Goal: Task Accomplishment & Management: Use online tool/utility

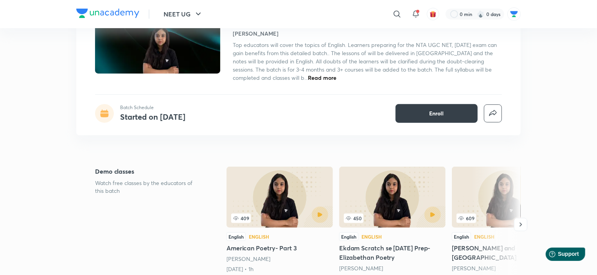
click at [423, 104] on button "Enroll" at bounding box center [437, 113] width 82 height 19
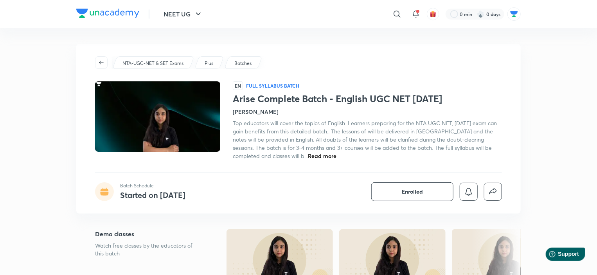
click at [308, 153] on span "Read more" at bounding box center [322, 155] width 29 height 7
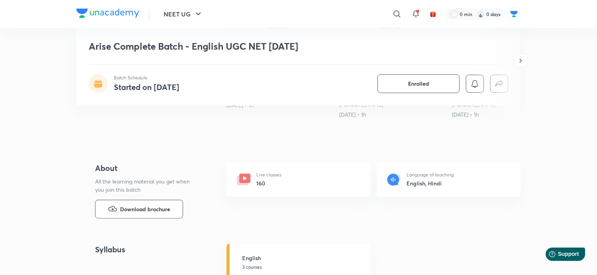
scroll to position [313, 0]
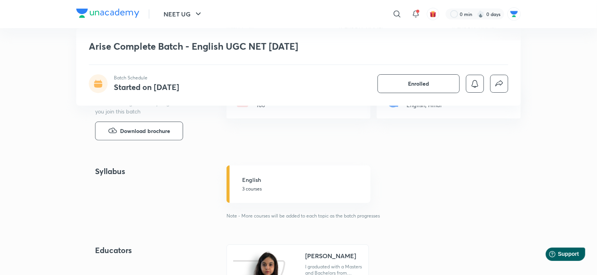
click at [266, 183] on h5 "English" at bounding box center [304, 180] width 124 height 8
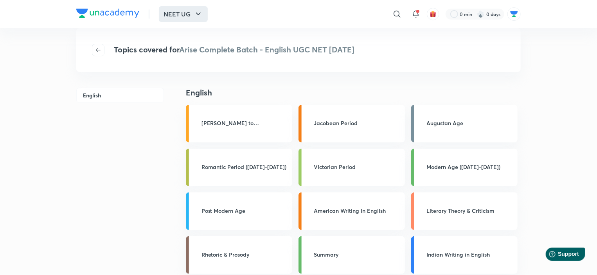
click at [192, 9] on button "NEET UG" at bounding box center [183, 14] width 49 height 16
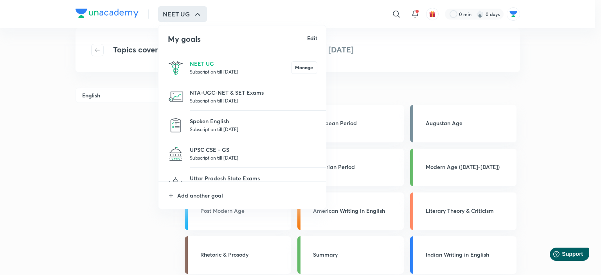
click at [70, 143] on div at bounding box center [300, 137] width 601 height 275
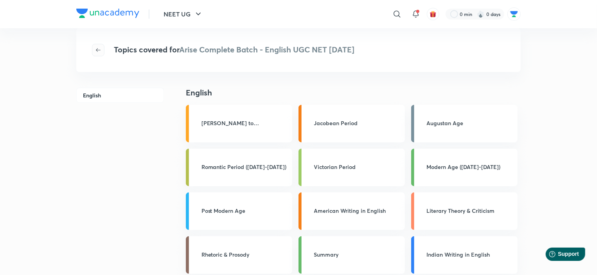
click at [97, 45] on button "button" at bounding box center [98, 50] width 13 height 13
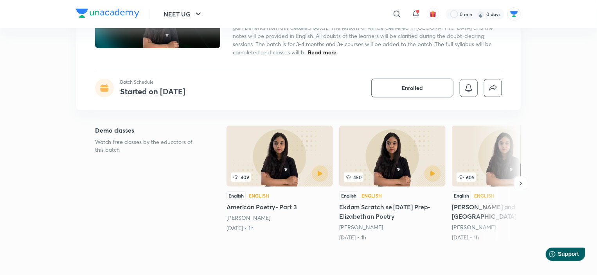
scroll to position [156, 0]
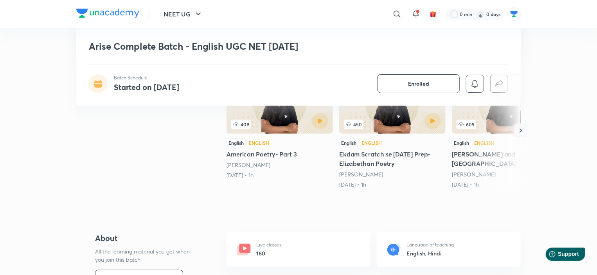
click at [520, 130] on icon "button" at bounding box center [521, 131] width 8 height 8
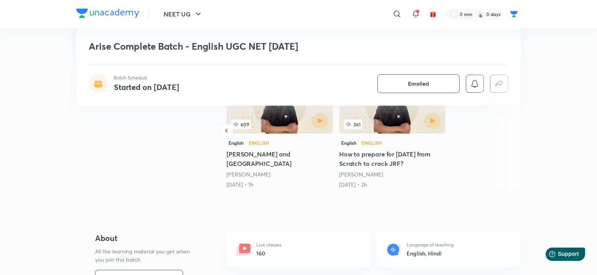
click at [266, 244] on p "Live classes" at bounding box center [268, 244] width 25 height 7
click at [272, 248] on p "Live classes" at bounding box center [268, 244] width 25 height 7
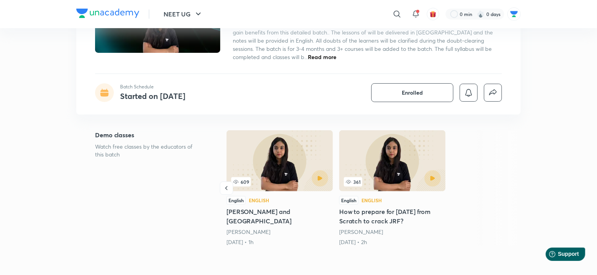
scroll to position [78, 0]
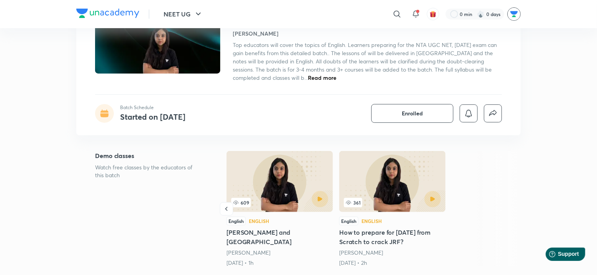
click at [511, 15] on img at bounding box center [513, 13] width 13 height 13
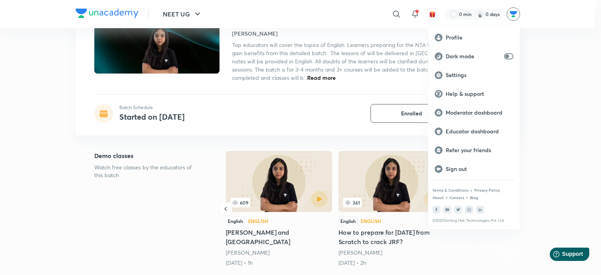
click at [285, 178] on div at bounding box center [300, 137] width 601 height 275
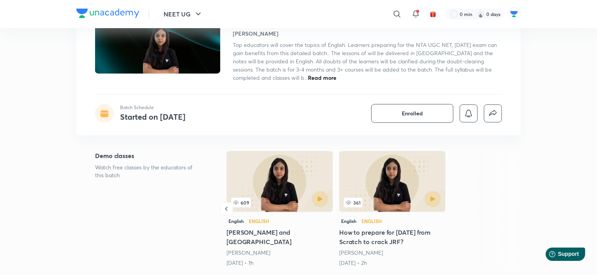
click at [286, 232] on h5 "Wyatt and Surrey" at bounding box center [280, 237] width 106 height 19
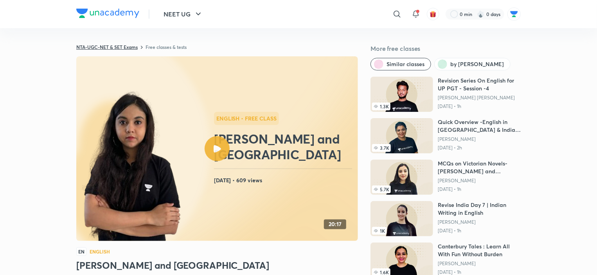
click at [135, 47] on link "NTA-UGC-NET & SET Exams" at bounding box center [106, 47] width 61 height 6
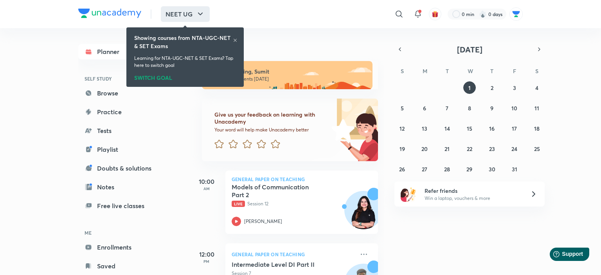
click at [200, 14] on icon "button" at bounding box center [200, 13] width 9 height 9
click at [153, 77] on div "SWITCH GOAL" at bounding box center [185, 76] width 102 height 9
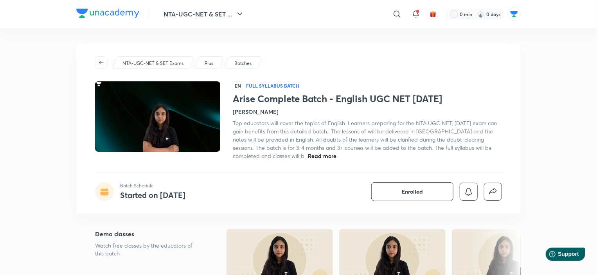
click at [97, 13] on img at bounding box center [107, 13] width 63 height 9
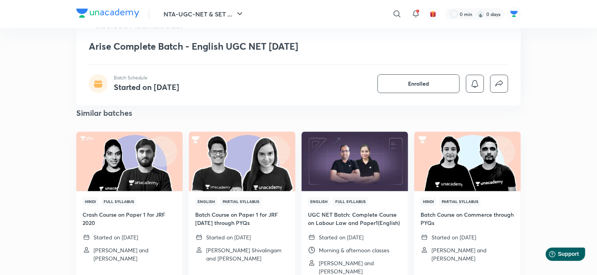
scroll to position [861, 0]
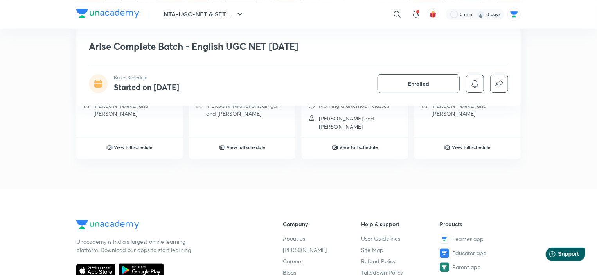
click at [123, 16] on img at bounding box center [107, 13] width 63 height 9
click at [516, 14] on img at bounding box center [513, 13] width 13 height 13
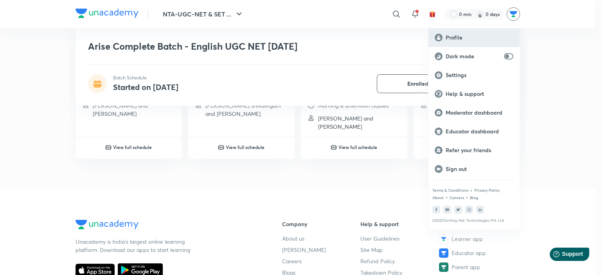
click at [453, 41] on div "Profile" at bounding box center [473, 37] width 91 height 19
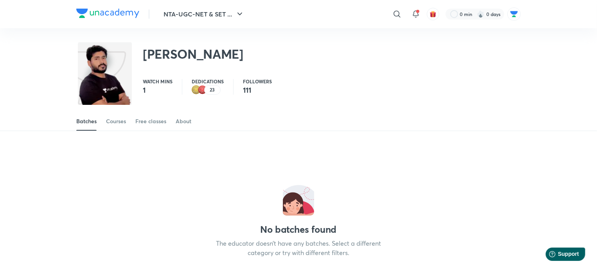
click at [126, 15] on img at bounding box center [107, 13] width 63 height 9
click at [515, 12] on img at bounding box center [513, 13] width 13 height 13
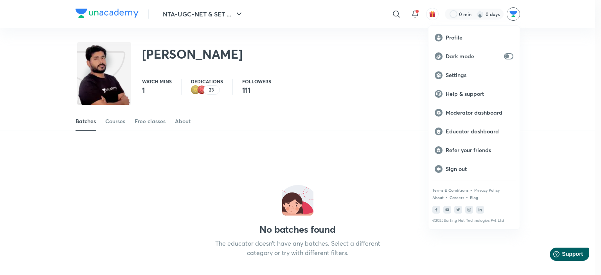
click at [117, 16] on div at bounding box center [300, 137] width 601 height 275
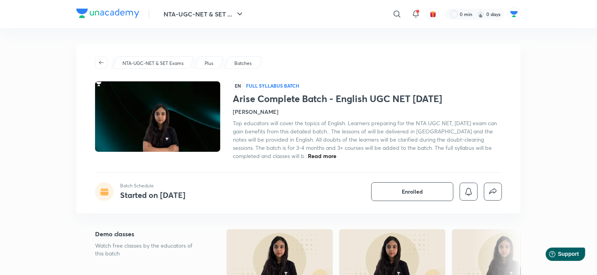
click at [210, 59] on div "Plus" at bounding box center [209, 62] width 30 height 13
click at [162, 66] on p "NTA-UGC-NET & SET Exams" at bounding box center [152, 63] width 61 height 7
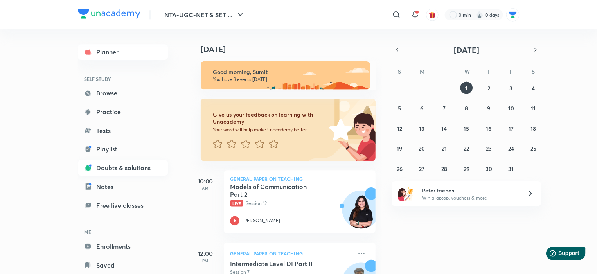
scroll to position [20, 0]
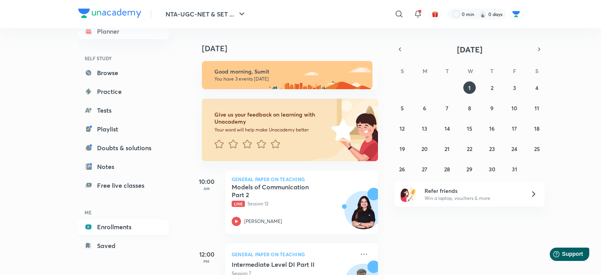
click at [115, 223] on link "Enrollments" at bounding box center [123, 227] width 91 height 16
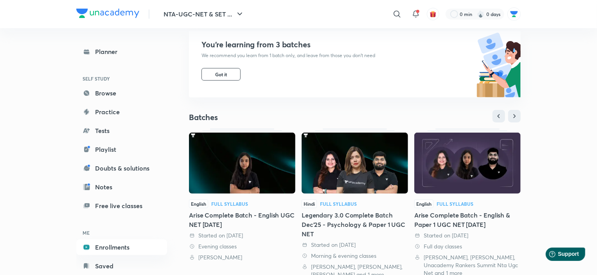
scroll to position [156, 0]
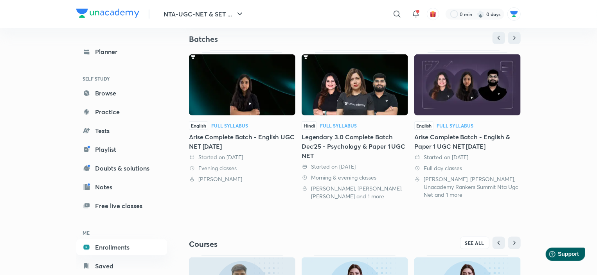
click at [231, 102] on img at bounding box center [242, 84] width 106 height 61
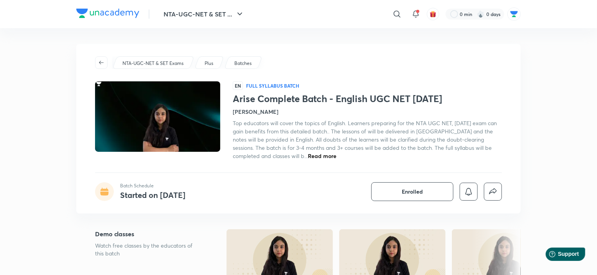
click at [240, 60] on p "Batches" at bounding box center [242, 63] width 17 height 7
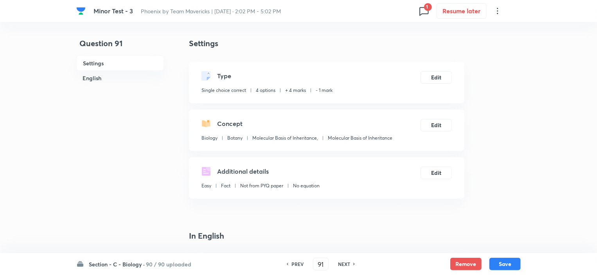
click at [336, 263] on div "NEXT" at bounding box center [345, 264] width 21 height 7
type input "92"
checkbox input "false"
checkbox input "true"
click at [336, 263] on div "NEXT" at bounding box center [345, 264] width 21 height 7
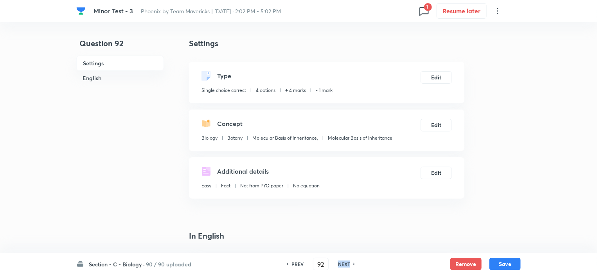
type input "93"
checkbox input "false"
checkbox input "true"
click at [336, 263] on div "NEXT" at bounding box center [345, 264] width 21 height 7
type input "94"
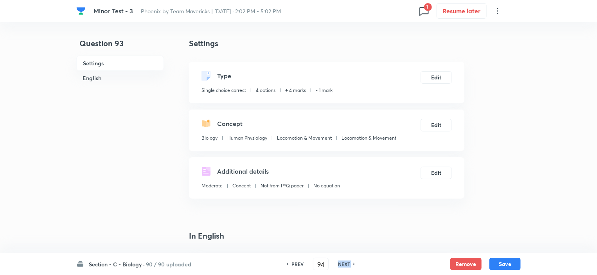
checkbox input "false"
checkbox input "true"
click at [336, 263] on div "NEXT" at bounding box center [345, 264] width 21 height 7
type input "95"
checkbox input "false"
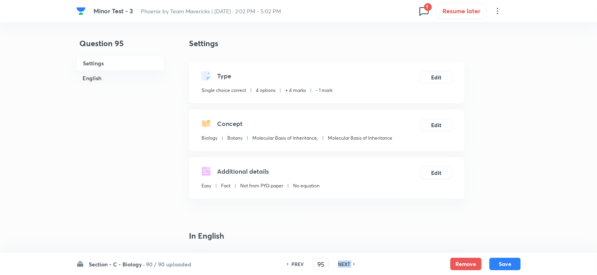
checkbox input "true"
click at [336, 263] on div "NEXT" at bounding box center [345, 264] width 21 height 7
type input "96"
checkbox input "false"
checkbox input "true"
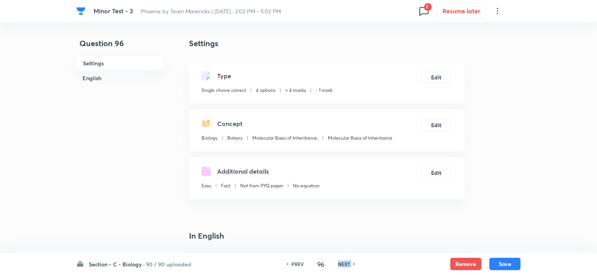
click at [336, 263] on div "NEXT" at bounding box center [345, 264] width 21 height 7
type input "97"
checkbox input "false"
checkbox input "true"
click at [336, 263] on div "NEXT" at bounding box center [345, 264] width 21 height 7
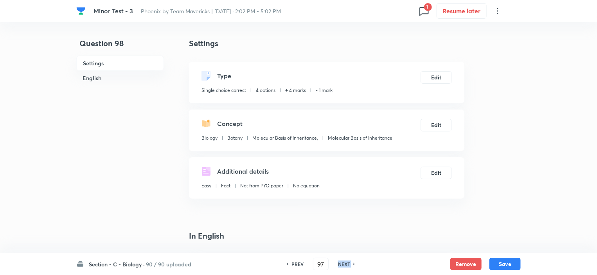
type input "98"
checkbox input "false"
checkbox input "true"
click at [336, 263] on div "NEXT" at bounding box center [345, 264] width 21 height 7
type input "99"
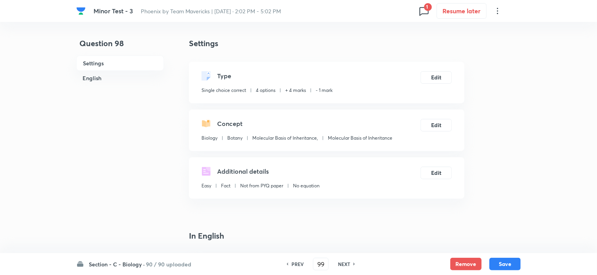
checkbox input "false"
checkbox input "true"
click at [336, 263] on div "NEXT" at bounding box center [345, 264] width 21 height 7
type input "100"
checkbox input "false"
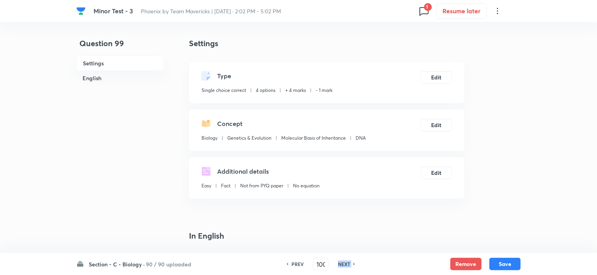
checkbox input "true"
click at [336, 263] on div "NEXT" at bounding box center [345, 264] width 21 height 7
type input "101"
checkbox input "true"
click at [336, 263] on div "NEXT" at bounding box center [345, 264] width 21 height 7
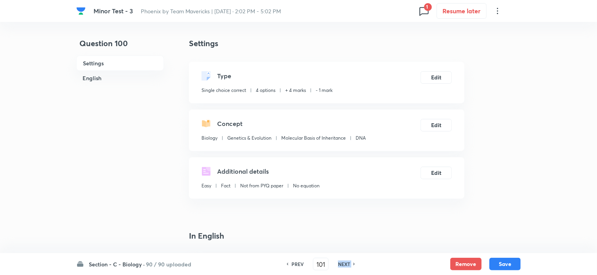
type input "102"
checkbox input "false"
checkbox input "true"
click at [336, 263] on div "NEXT" at bounding box center [345, 264] width 21 height 7
type input "103"
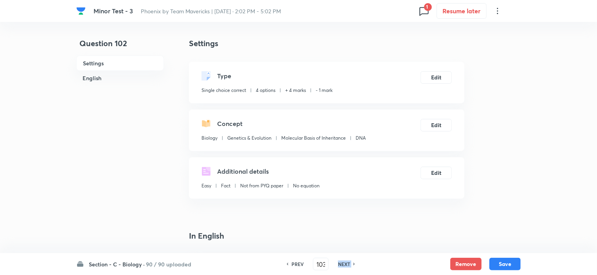
checkbox input "false"
checkbox input "true"
click at [336, 263] on div "NEXT" at bounding box center [345, 264] width 21 height 7
type input "104"
checkbox input "false"
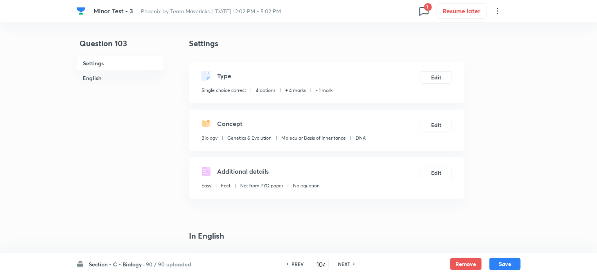
checkbox input "true"
click at [336, 263] on div "NEXT" at bounding box center [345, 264] width 21 height 7
type input "105"
checkbox input "false"
checkbox input "true"
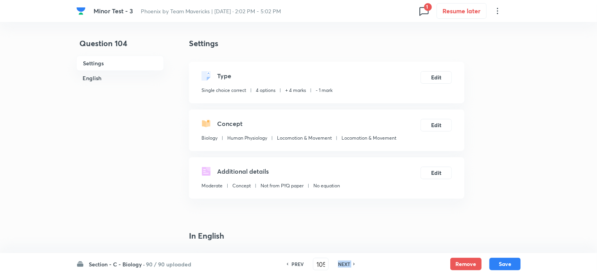
click at [336, 263] on div "NEXT" at bounding box center [345, 264] width 21 height 7
type input "106"
checkbox input "false"
checkbox input "true"
click at [336, 263] on div "NEXT" at bounding box center [345, 264] width 21 height 7
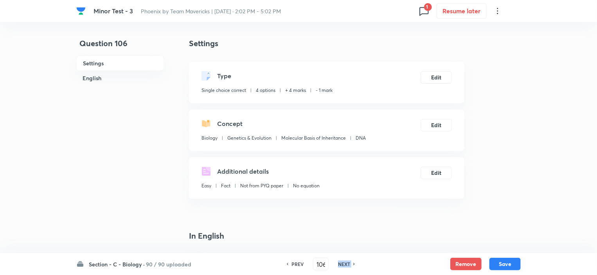
type input "107"
checkbox input "false"
checkbox input "true"
click at [336, 263] on div "NEXT" at bounding box center [345, 264] width 21 height 7
type input "108"
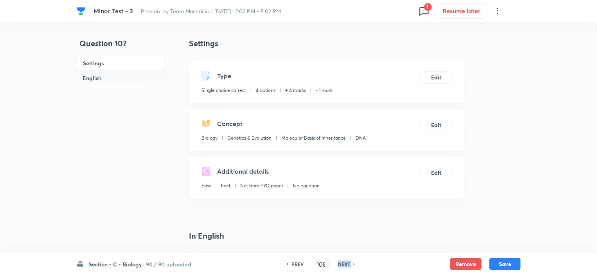
checkbox input "false"
checkbox input "true"
click at [336, 263] on div "NEXT" at bounding box center [345, 264] width 21 height 7
type input "109"
checkbox input "false"
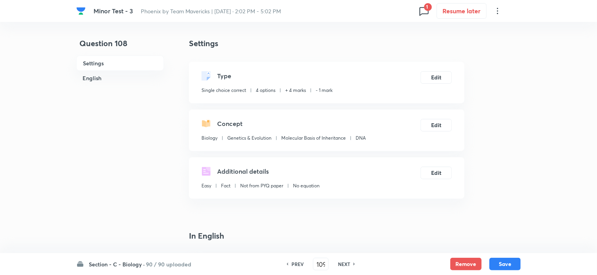
checkbox input "true"
click at [336, 263] on div "NEXT" at bounding box center [345, 264] width 21 height 7
type input "110"
checkbox input "false"
checkbox input "true"
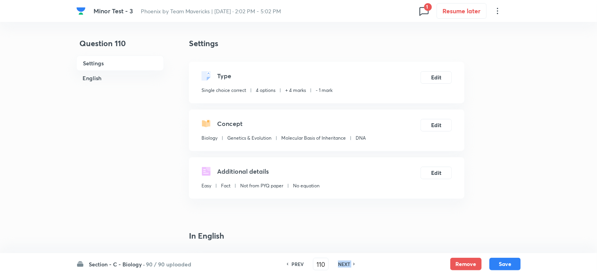
click at [336, 263] on div "NEXT" at bounding box center [345, 264] width 21 height 7
type input "111"
checkbox input "false"
checkbox input "true"
click at [336, 263] on div "NEXT" at bounding box center [345, 264] width 21 height 7
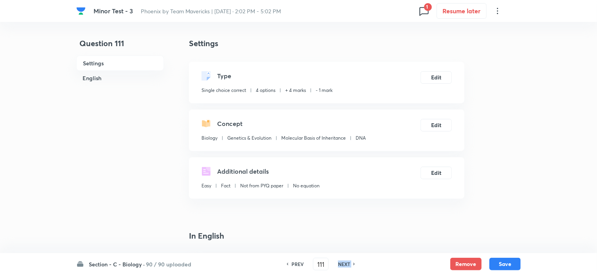
type input "112"
checkbox input "false"
checkbox input "true"
click at [336, 263] on div "NEXT" at bounding box center [345, 264] width 21 height 7
type input "113"
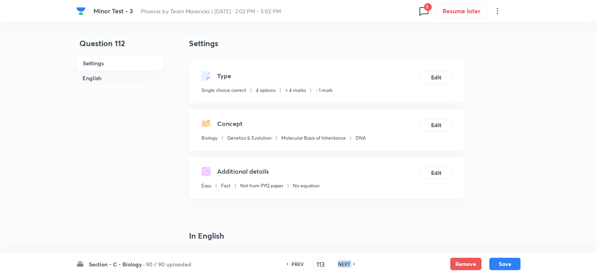
checkbox input "false"
checkbox input "true"
click at [336, 263] on div "NEXT" at bounding box center [345, 264] width 21 height 7
type input "114"
checkbox input "false"
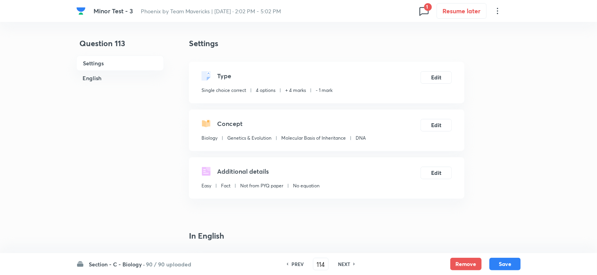
checkbox input "true"
click at [336, 263] on div "NEXT" at bounding box center [345, 264] width 21 height 7
type input "115"
checkbox input "false"
checkbox input "true"
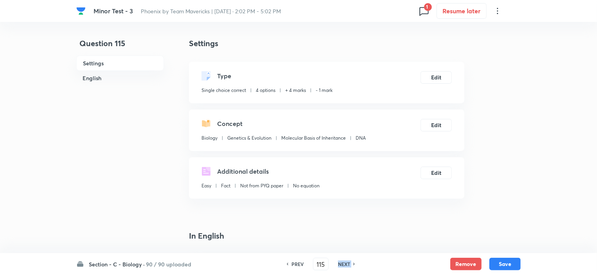
click at [336, 263] on div "NEXT" at bounding box center [345, 264] width 21 height 7
type input "116"
checkbox input "true"
click at [336, 263] on div "NEXT" at bounding box center [345, 264] width 21 height 7
type input "117"
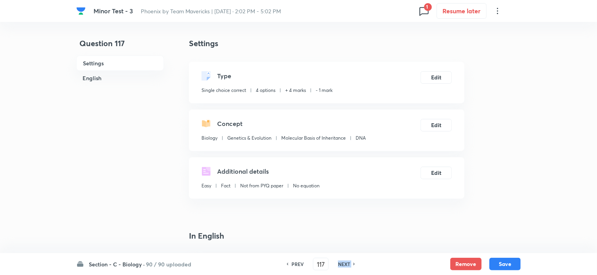
checkbox input "false"
checkbox input "true"
click at [336, 263] on div "NEXT" at bounding box center [345, 264] width 21 height 7
type input "118"
checkbox input "false"
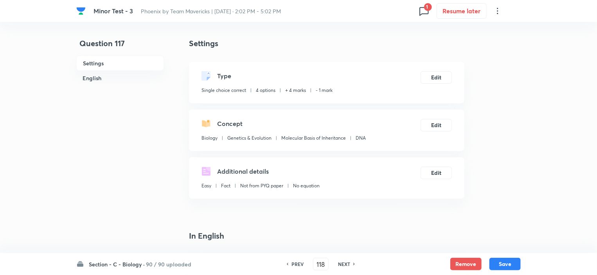
checkbox input "true"
click at [336, 263] on div "NEXT" at bounding box center [345, 264] width 21 height 7
type input "119"
checkbox input "true"
click at [336, 263] on div "NEXT" at bounding box center [345, 264] width 21 height 7
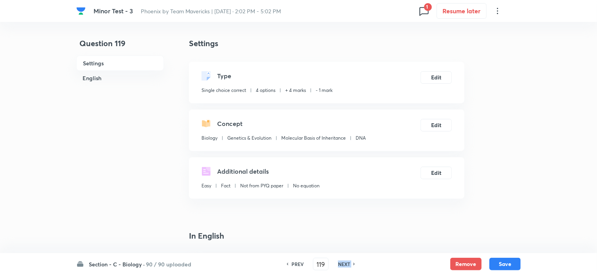
type input "120"
checkbox input "false"
checkbox input "true"
click at [336, 263] on div "NEXT" at bounding box center [345, 264] width 21 height 7
type input "121"
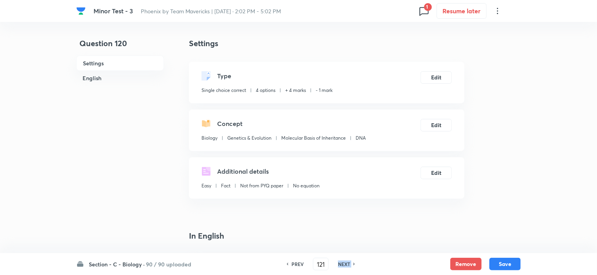
checkbox input "false"
checkbox input "true"
click at [336, 263] on div "NEXT" at bounding box center [345, 264] width 21 height 7
type input "122"
checkbox input "false"
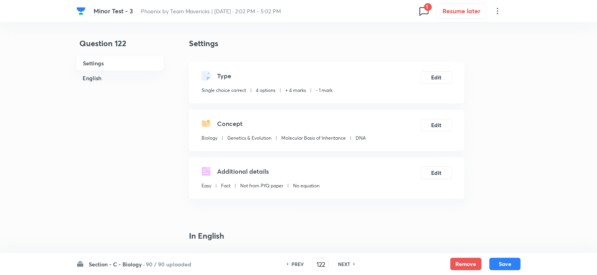
checkbox input "true"
click at [336, 263] on div "NEXT" at bounding box center [345, 264] width 21 height 7
type input "123"
checkbox input "false"
checkbox input "true"
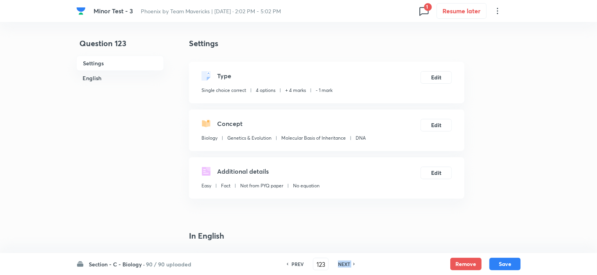
click at [336, 263] on div "NEXT" at bounding box center [345, 264] width 21 height 7
type input "124"
checkbox input "false"
checkbox input "true"
click at [336, 263] on div "NEXT" at bounding box center [345, 264] width 21 height 7
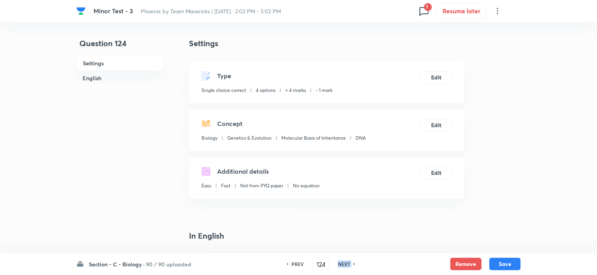
type input "125"
checkbox input "false"
checkbox input "true"
click at [336, 263] on div "NEXT" at bounding box center [345, 264] width 21 height 7
type input "126"
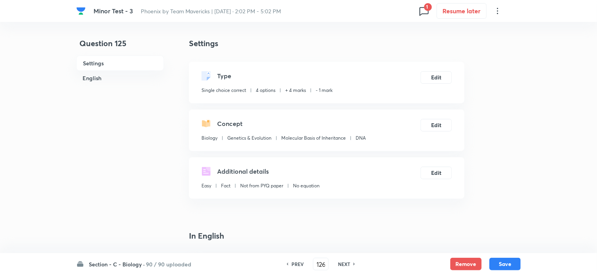
checkbox input "true"
click at [336, 263] on div "NEXT" at bounding box center [345, 264] width 21 height 7
type input "127"
checkbox input "false"
checkbox input "true"
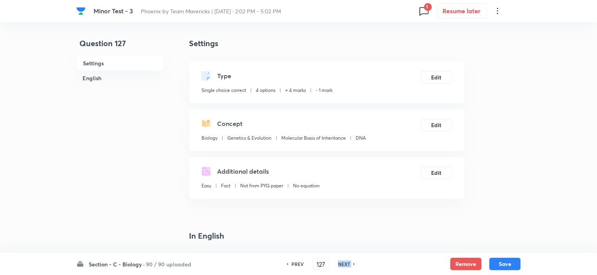
click at [336, 263] on div "NEXT" at bounding box center [345, 264] width 21 height 7
type input "128"
checkbox input "false"
checkbox input "true"
click at [336, 263] on div "NEXT" at bounding box center [345, 264] width 21 height 7
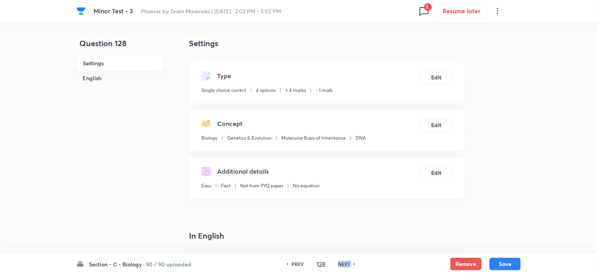
type input "129"
checkbox input "false"
checkbox input "true"
click at [336, 263] on div "NEXT" at bounding box center [345, 264] width 21 height 7
type input "130"
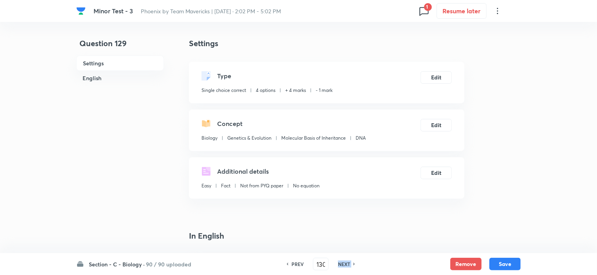
checkbox input "true"
click at [336, 263] on div "NEXT" at bounding box center [345, 264] width 21 height 7
type input "131"
checkbox input "true"
click at [336, 263] on div "NEXT" at bounding box center [345, 264] width 21 height 7
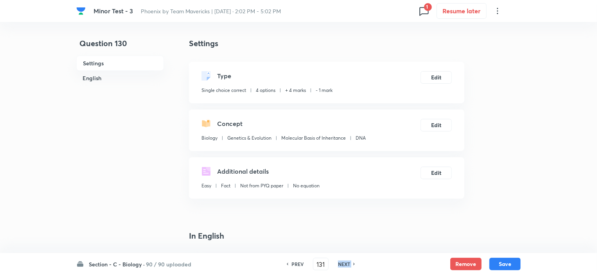
type input "132"
checkbox input "false"
checkbox input "true"
click at [336, 263] on div "NEXT" at bounding box center [345, 264] width 21 height 7
type input "133"
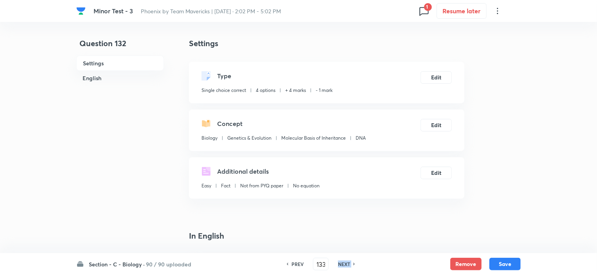
checkbox input "false"
checkbox input "true"
click at [336, 263] on div "NEXT" at bounding box center [345, 264] width 21 height 7
type input "134"
checkbox input "false"
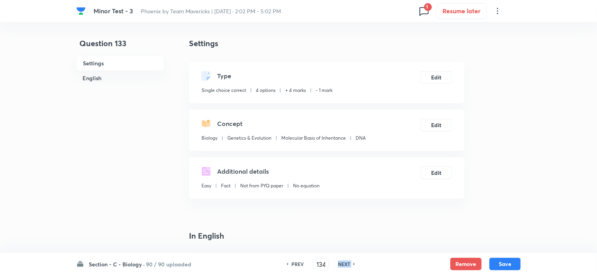
checkbox input "true"
click at [336, 263] on div "NEXT" at bounding box center [345, 264] width 21 height 7
type input "135"
checkbox input "true"
click at [336, 263] on div "NEXT" at bounding box center [345, 264] width 21 height 7
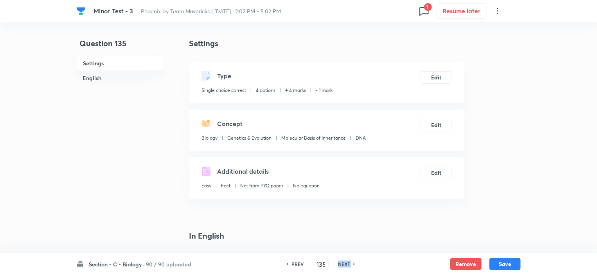
type input "136"
checkbox input "false"
checkbox input "true"
click at [336, 263] on div "NEXT" at bounding box center [345, 264] width 21 height 7
type input "137"
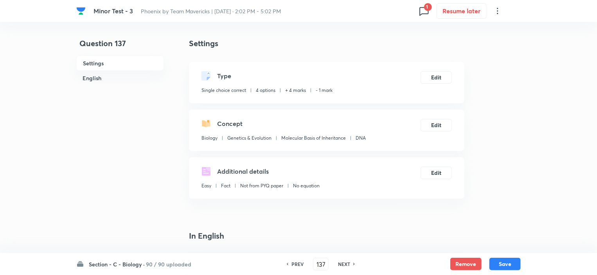
checkbox input "true"
click at [336, 263] on div "NEXT" at bounding box center [345, 264] width 21 height 7
type input "138"
checkbox input "false"
checkbox input "true"
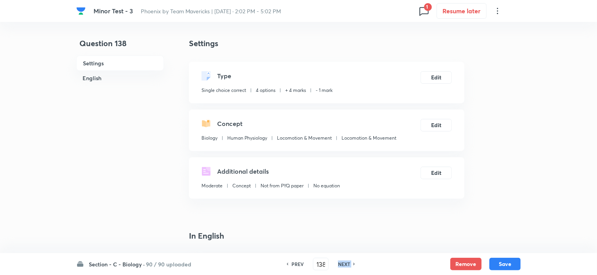
click at [336, 263] on div "NEXT" at bounding box center [345, 264] width 21 height 7
type input "139"
checkbox input "false"
checkbox input "true"
click at [336, 263] on div "NEXT" at bounding box center [345, 264] width 21 height 7
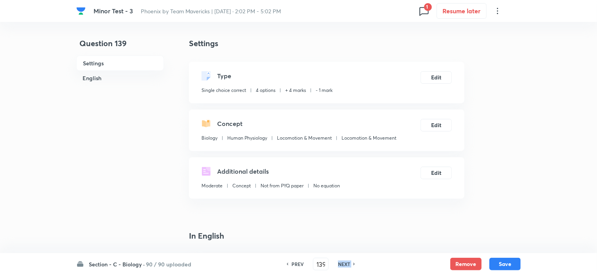
type input "140"
checkbox input "false"
checkbox input "true"
click at [336, 263] on div "NEXT" at bounding box center [345, 264] width 21 height 7
type input "141"
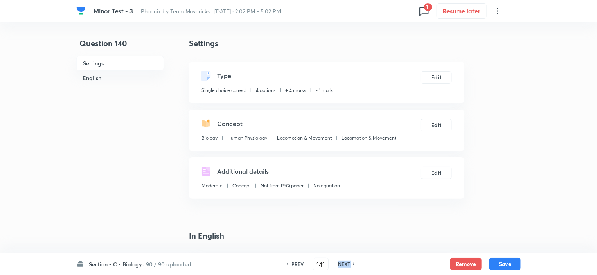
checkbox input "false"
checkbox input "true"
click at [336, 263] on div "NEXT" at bounding box center [345, 264] width 21 height 7
type input "142"
checkbox input "false"
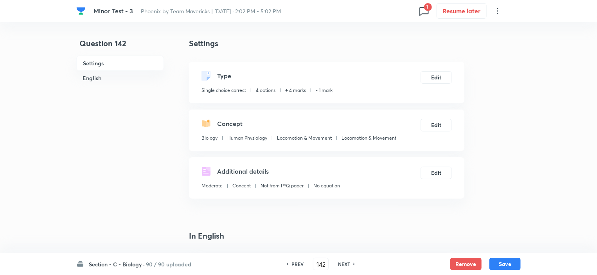
checkbox input "true"
click at [336, 263] on div "NEXT" at bounding box center [345, 264] width 21 height 7
type input "143"
checkbox input "true"
click at [336, 263] on div "NEXT" at bounding box center [345, 264] width 21 height 7
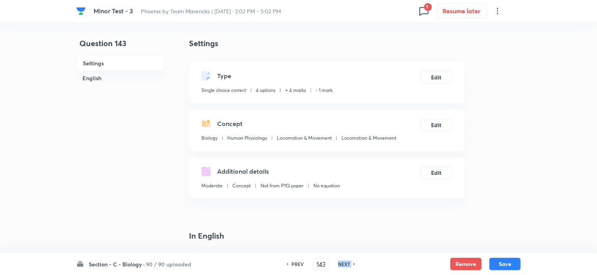
type input "144"
checkbox input "false"
checkbox input "true"
click at [336, 263] on div "NEXT" at bounding box center [345, 264] width 21 height 7
type input "145"
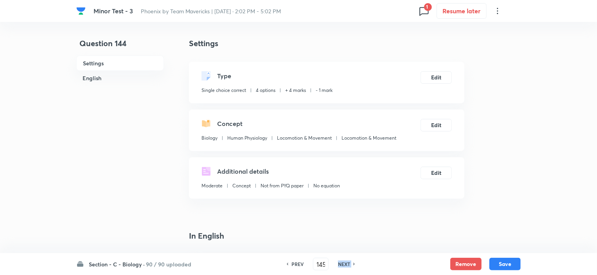
checkbox input "false"
checkbox input "true"
click at [336, 263] on div "NEXT" at bounding box center [345, 264] width 21 height 7
type input "146"
checkbox input "false"
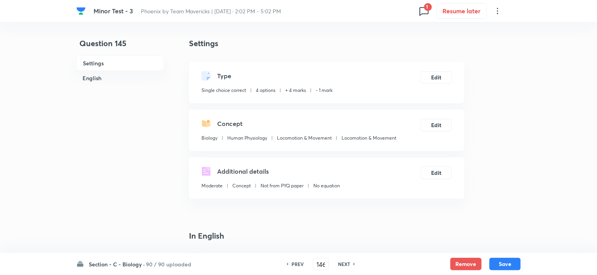
checkbox input "true"
click at [336, 263] on div "NEXT" at bounding box center [345, 264] width 21 height 7
type input "147"
checkbox input "false"
checkbox input "true"
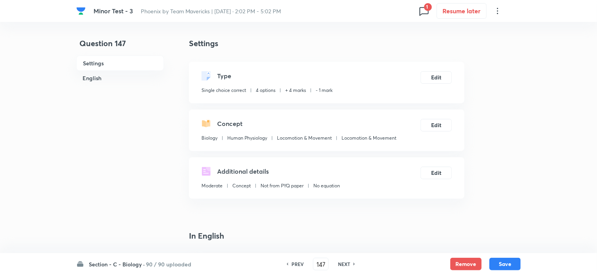
click at [335, 263] on div "NEXT" at bounding box center [345, 264] width 21 height 7
type input "148"
checkbox input "false"
checkbox input "true"
click at [335, 263] on div "NEXT" at bounding box center [345, 264] width 21 height 7
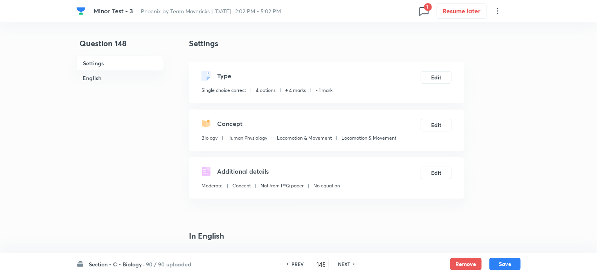
type input "149"
checkbox input "false"
checkbox input "true"
click at [335, 262] on div "NEXT" at bounding box center [345, 264] width 21 height 7
type input "150"
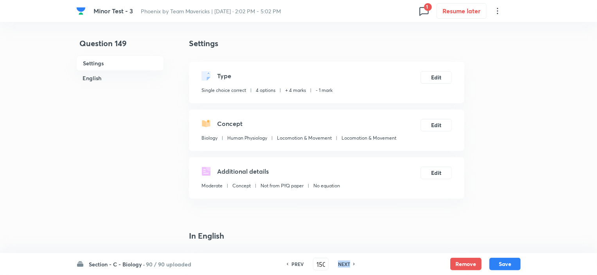
checkbox input "false"
checkbox input "true"
click at [335, 262] on div "NEXT" at bounding box center [345, 264] width 21 height 7
type input "151"
checkbox input "true"
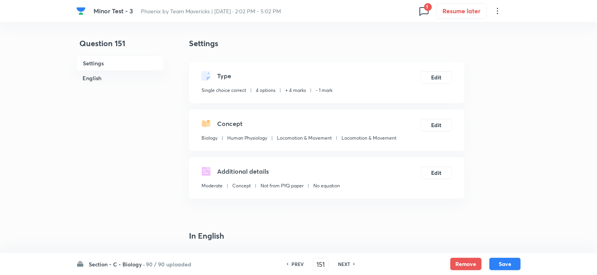
click at [355, 261] on div "NEXT" at bounding box center [345, 264] width 21 height 7
type input "152"
checkbox input "true"
click at [346, 262] on h6 "NEXT" at bounding box center [344, 264] width 12 height 7
type input "153"
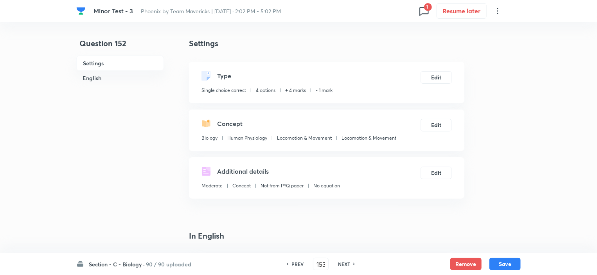
checkbox input "false"
checkbox input "true"
click at [346, 262] on h6 "NEXT" at bounding box center [344, 264] width 12 height 7
type input "154"
checkbox input "false"
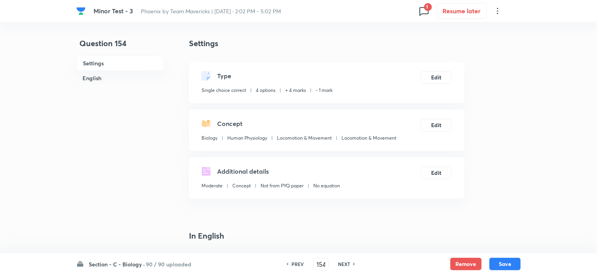
checkbox input "true"
click at [346, 262] on h6 "NEXT" at bounding box center [344, 264] width 12 height 7
type input "155"
checkbox input "false"
checkbox input "true"
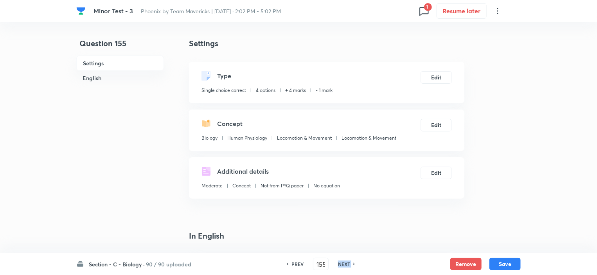
click at [346, 262] on h6 "NEXT" at bounding box center [344, 264] width 12 height 7
type input "156"
checkbox input "false"
checkbox input "true"
click at [346, 262] on h6 "NEXT" at bounding box center [344, 264] width 12 height 7
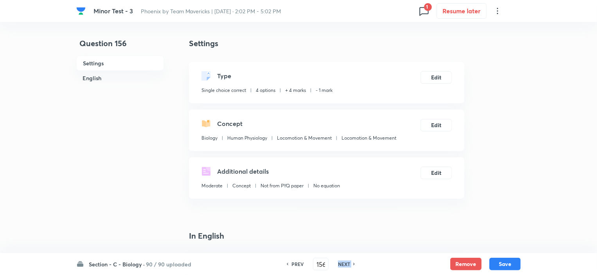
type input "157"
checkbox input "false"
checkbox input "true"
click at [346, 262] on h6 "NEXT" at bounding box center [344, 264] width 12 height 7
type input "158"
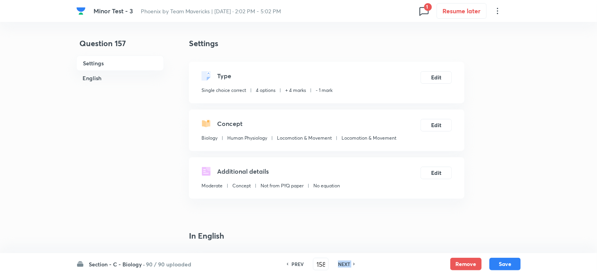
checkbox input "false"
checkbox input "true"
click at [346, 262] on h6 "NEXT" at bounding box center [344, 264] width 12 height 7
type input "159"
checkbox input "false"
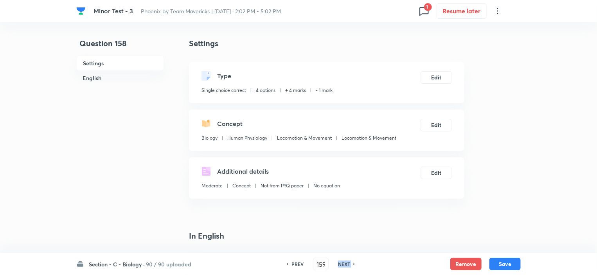
checkbox input "true"
click at [346, 262] on h6 "NEXT" at bounding box center [344, 264] width 12 height 7
type input "160"
checkbox input "false"
checkbox input "true"
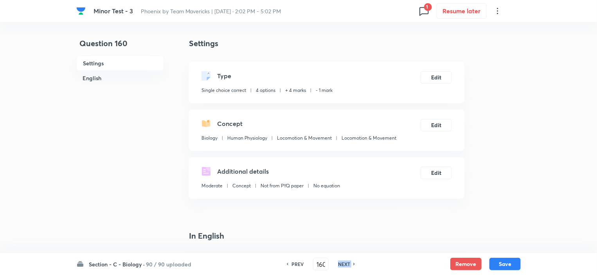
click at [346, 262] on h6 "NEXT" at bounding box center [344, 264] width 12 height 7
type input "161"
checkbox input "false"
checkbox input "true"
click at [346, 262] on h6 "NEXT" at bounding box center [344, 264] width 12 height 7
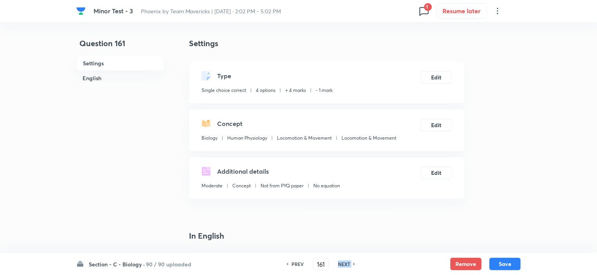
type input "162"
click at [346, 262] on h6 "NEXT" at bounding box center [344, 264] width 12 height 7
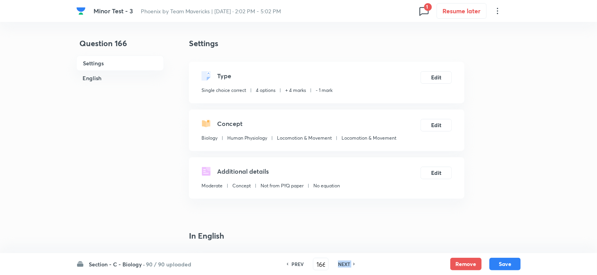
click at [346, 262] on h6 "NEXT" at bounding box center [344, 264] width 12 height 7
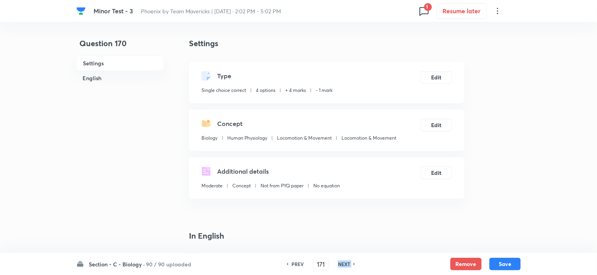
click at [346, 262] on h6 "NEXT" at bounding box center [344, 264] width 12 height 7
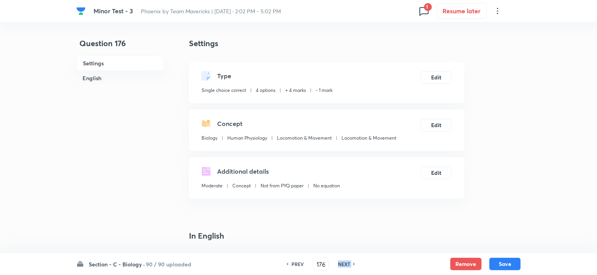
click at [346, 262] on h6 "NEXT" at bounding box center [344, 264] width 12 height 7
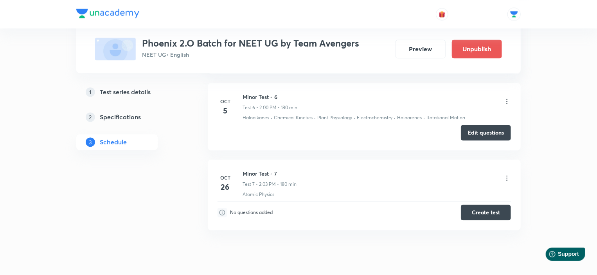
scroll to position [782, 0]
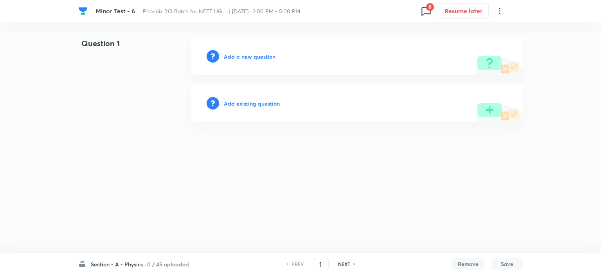
click at [171, 264] on h6 "0 / 45 uploaded" at bounding box center [168, 264] width 42 height 8
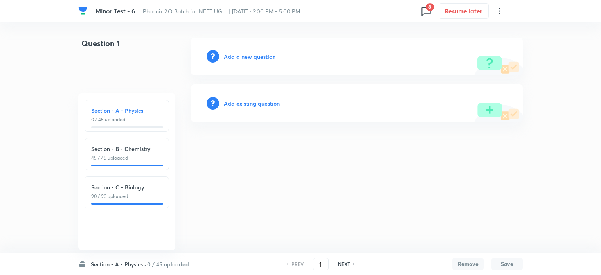
click at [111, 195] on p "90 / 90 uploaded" at bounding box center [126, 196] width 71 height 7
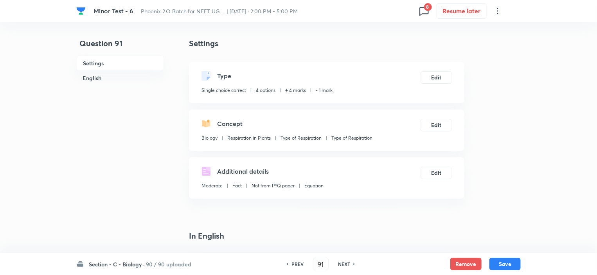
click at [425, 10] on span "8" at bounding box center [424, 11] width 13 height 13
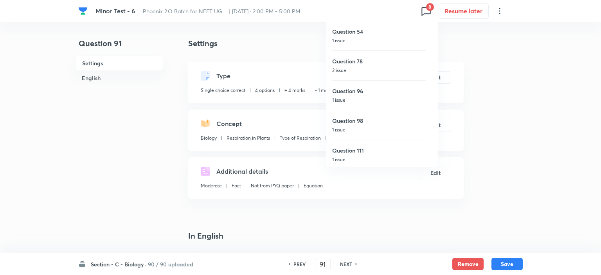
click at [365, 92] on h6 "Question 96" at bounding box center [379, 91] width 94 height 8
type input "96"
checkbox input "true"
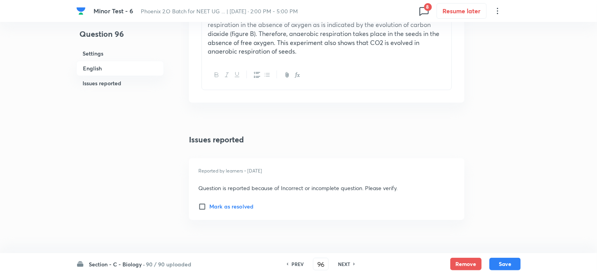
scroll to position [987, 0]
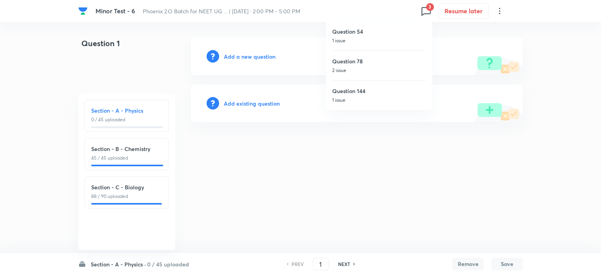
click at [362, 88] on h6 "Question 144" at bounding box center [379, 91] width 94 height 8
type input "144"
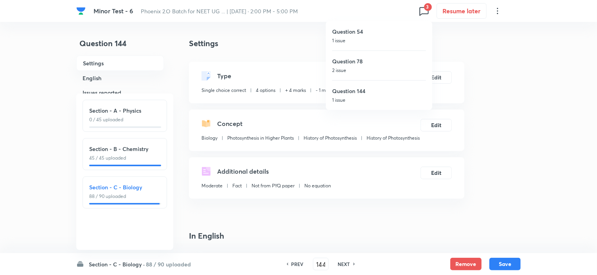
checkbox input "true"
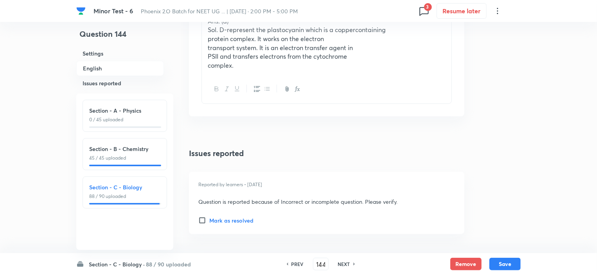
scroll to position [1021, 0]
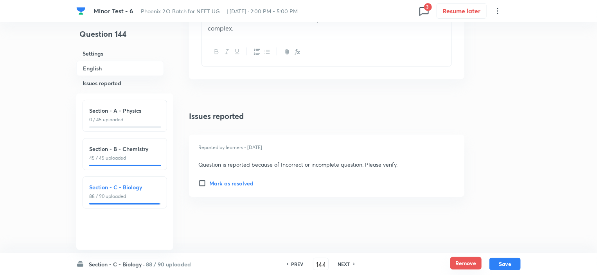
click at [467, 261] on button "Remove" at bounding box center [465, 263] width 31 height 13
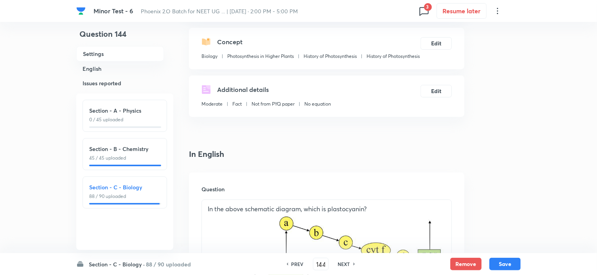
scroll to position [0, 0]
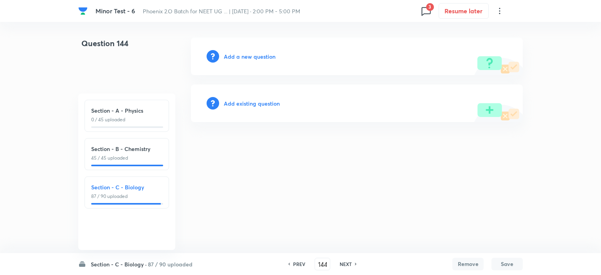
click at [250, 104] on h6 "Add existing question" at bounding box center [252, 103] width 56 height 8
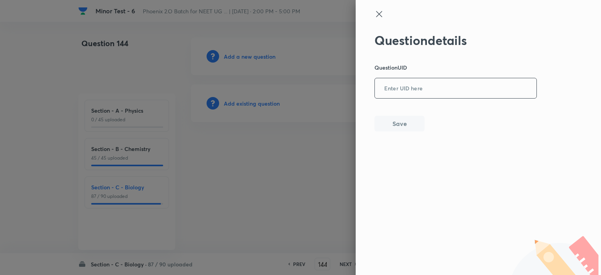
click at [387, 92] on input "text" at bounding box center [456, 88] width 162 height 19
paste input "XYJR9"
type input "XYJR9"
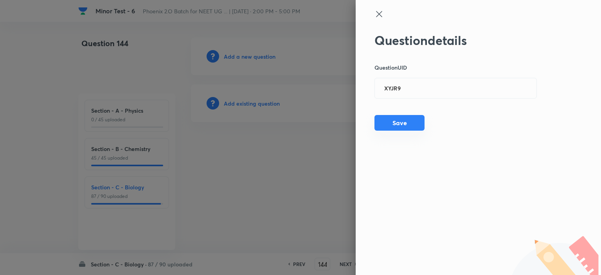
click at [390, 120] on button "Save" at bounding box center [399, 123] width 50 height 16
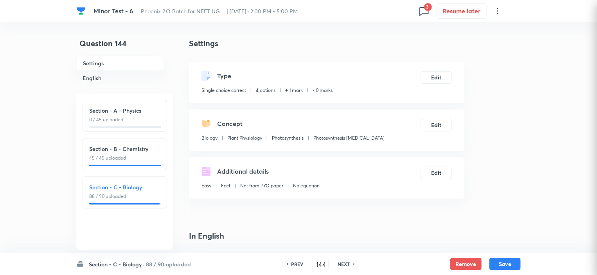
checkbox input "true"
click at [437, 80] on button "Edit" at bounding box center [436, 76] width 31 height 13
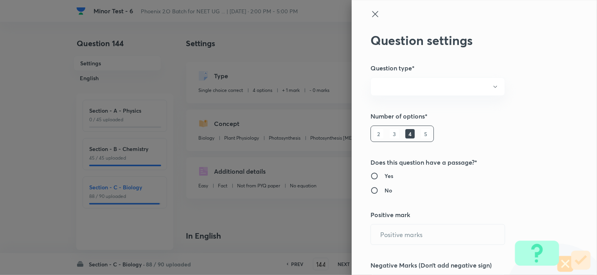
radio input "true"
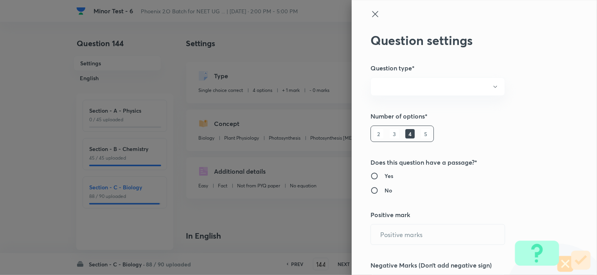
radio input "true"
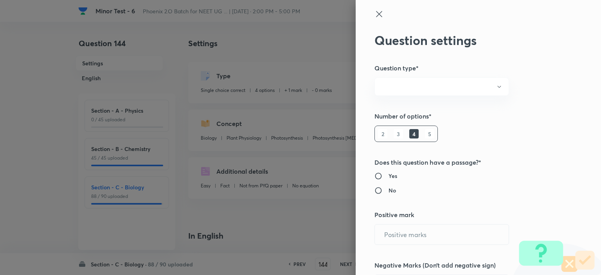
type input "1"
type input "0"
type input "Biology"
type input "Plant Physiology"
type input "Photosynthesis"
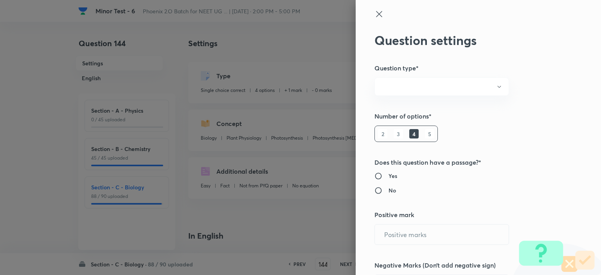
type input "Photosynthesis [MEDICAL_DATA]"
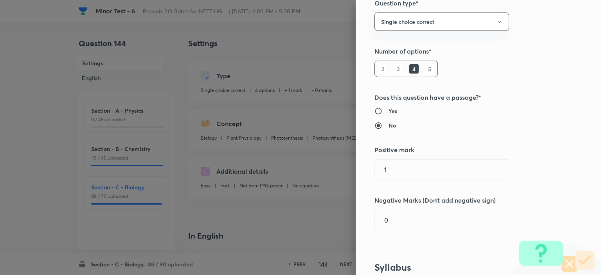
scroll to position [78, 0]
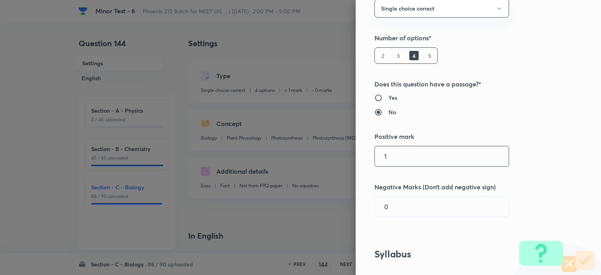
drag, startPoint x: 400, startPoint y: 151, endPoint x: 368, endPoint y: 156, distance: 32.8
click at [368, 155] on div "Question settings Question type* Single choice correct Number of options* 2 3 4…" at bounding box center [478, 137] width 245 height 275
type input "4"
click at [393, 203] on input "0" at bounding box center [442, 207] width 134 height 20
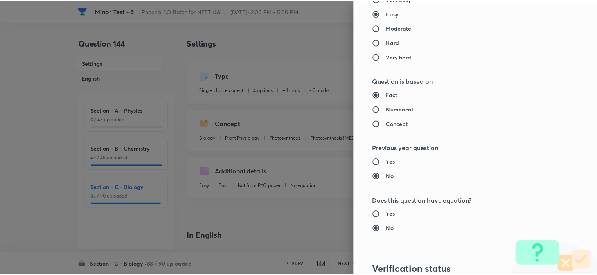
scroll to position [790, 0]
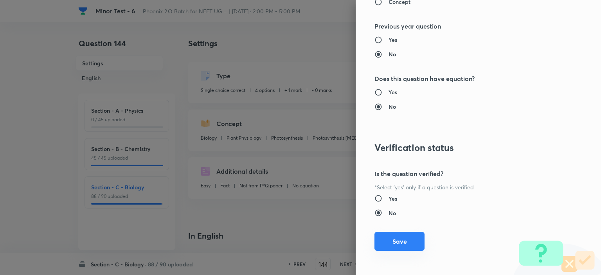
type input "1"
click at [390, 242] on button "Save" at bounding box center [399, 241] width 50 height 19
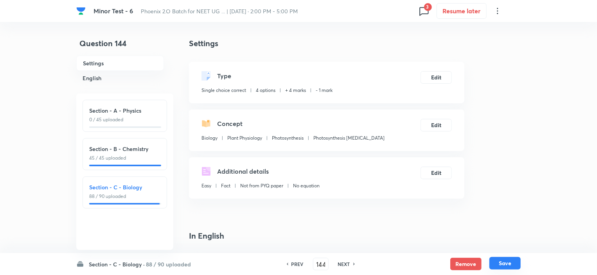
click at [505, 258] on button "Save" at bounding box center [504, 263] width 31 height 13
type input "145"
checkbox input "false"
checkbox input "true"
drag, startPoint x: 325, startPoint y: 264, endPoint x: 308, endPoint y: 265, distance: 16.8
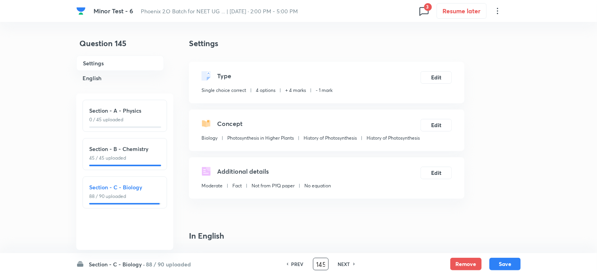
click at [308, 265] on div "PREV 145 ​ NEXT" at bounding box center [320, 264] width 101 height 13
type input "179"
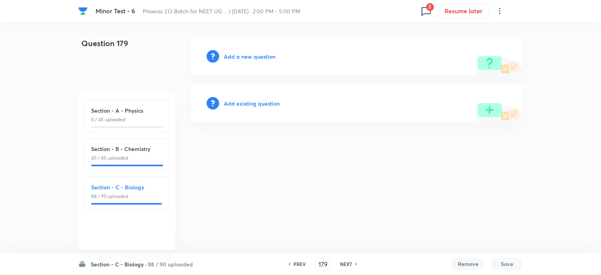
click at [238, 100] on h6 "Add existing question" at bounding box center [252, 103] width 56 height 8
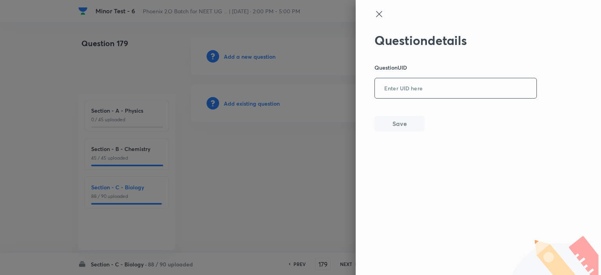
drag, startPoint x: 388, startPoint y: 84, endPoint x: 390, endPoint y: 89, distance: 5.1
click at [388, 84] on input "text" at bounding box center [456, 88] width 162 height 19
paste input "JNDOQ"
type input "JNDOQ"
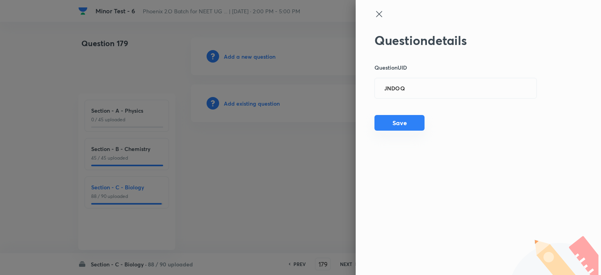
click at [396, 129] on button "Save" at bounding box center [399, 123] width 50 height 16
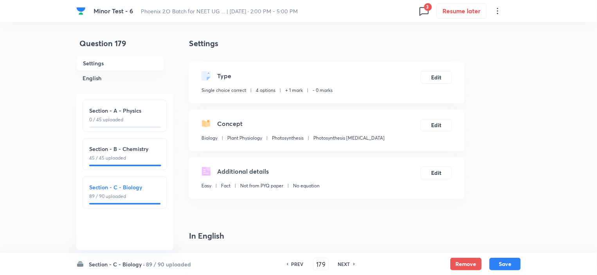
click at [344, 261] on h6 "NEXT" at bounding box center [344, 264] width 12 height 7
type input "180"
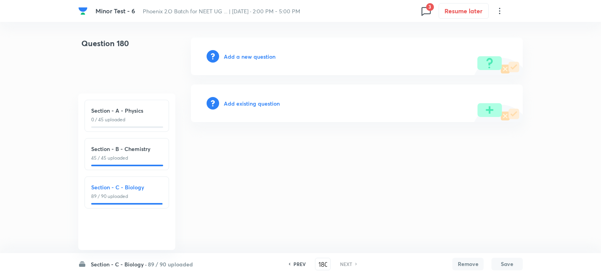
click at [270, 105] on h6 "Add existing question" at bounding box center [252, 103] width 56 height 8
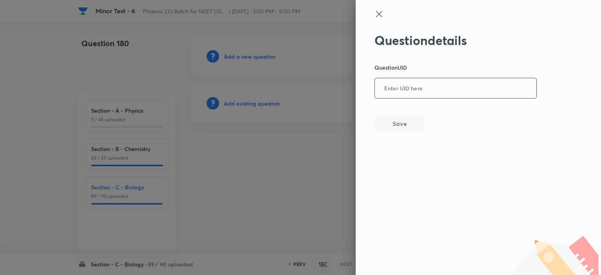
click at [431, 95] on input "text" at bounding box center [456, 88] width 162 height 19
paste input "2J3AL"
type input "2J3AL"
click at [396, 128] on button "Save" at bounding box center [399, 123] width 50 height 16
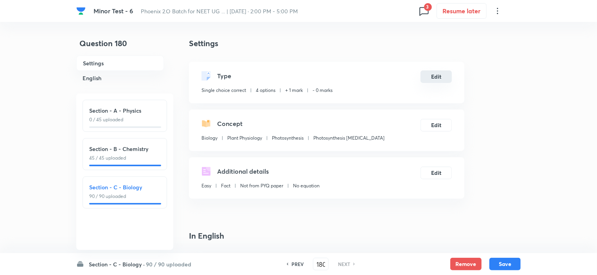
click at [442, 79] on button "Edit" at bounding box center [436, 76] width 31 height 13
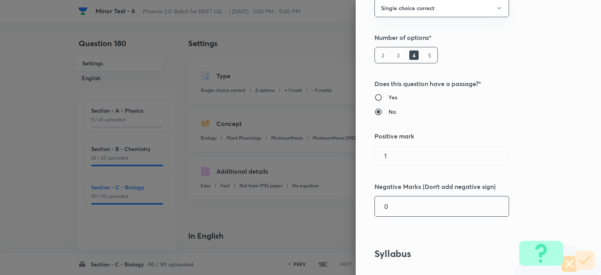
scroll to position [156, 0]
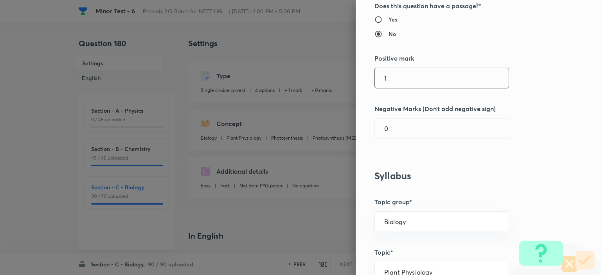
drag, startPoint x: 392, startPoint y: 72, endPoint x: 352, endPoint y: 75, distance: 40.4
click at [356, 75] on div "Question settings Question type* Single choice correct Number of options* 2 3 4…" at bounding box center [478, 137] width 245 height 275
type input "4"
click at [400, 138] on div "0 ​" at bounding box center [441, 128] width 135 height 21
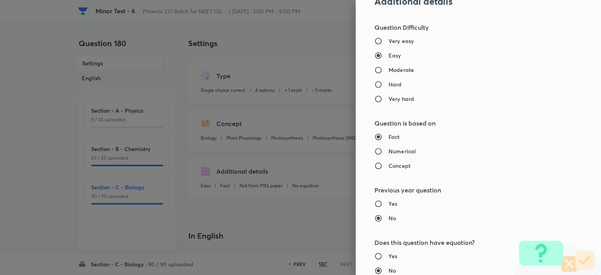
scroll to position [790, 0]
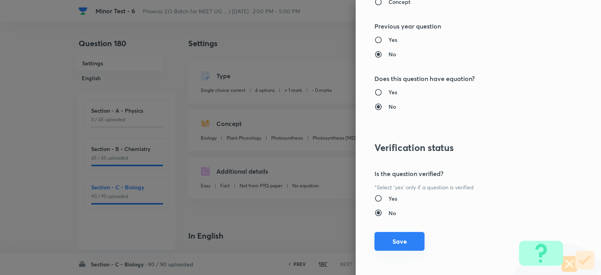
type input "1"
click at [396, 238] on button "Save" at bounding box center [399, 241] width 50 height 19
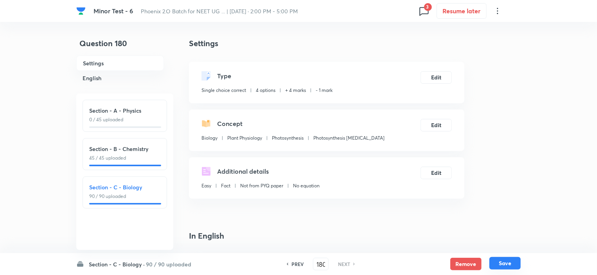
click at [507, 264] on button "Save" at bounding box center [504, 263] width 31 height 13
checkbox input "true"
click at [294, 262] on h6 "PREV" at bounding box center [297, 264] width 12 height 7
type input "179"
checkbox input "false"
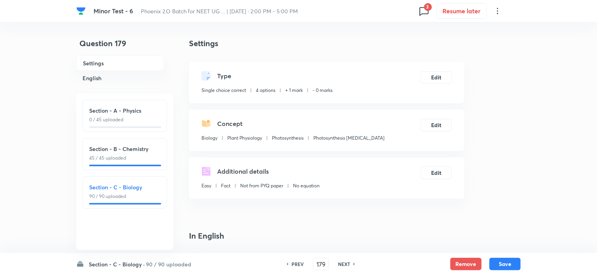
checkbox input "true"
click at [423, 77] on button "Edit" at bounding box center [436, 76] width 31 height 13
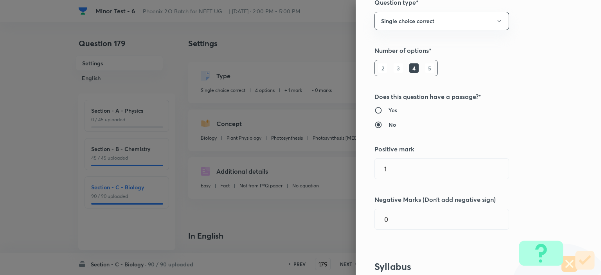
scroll to position [156, 0]
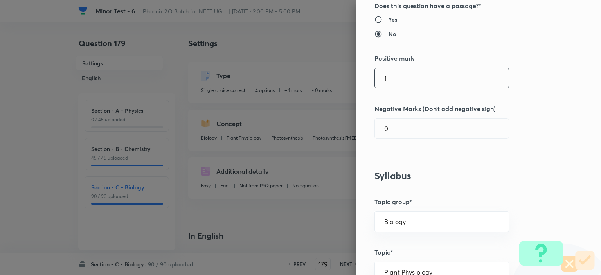
drag, startPoint x: 382, startPoint y: 70, endPoint x: 353, endPoint y: 72, distance: 28.6
click at [356, 72] on div "Question settings Question type* Single choice correct Number of options* 2 3 4…" at bounding box center [478, 137] width 245 height 275
type input "4"
click at [403, 124] on input "0" at bounding box center [442, 129] width 134 height 20
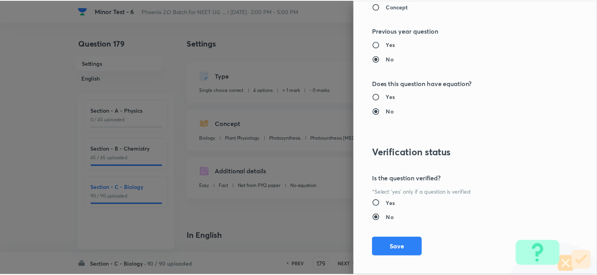
scroll to position [790, 0]
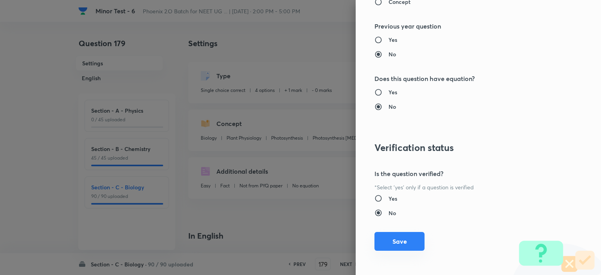
type input "1"
click at [397, 241] on button "Save" at bounding box center [399, 241] width 50 height 19
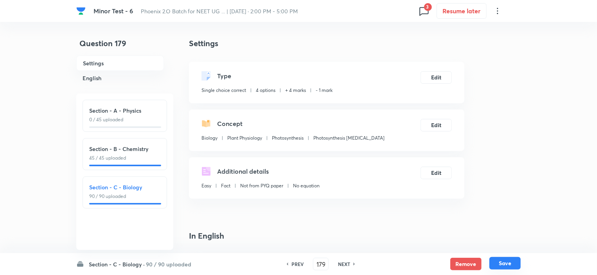
click at [512, 264] on button "Save" at bounding box center [504, 263] width 31 height 13
type input "180"
checkbox input "false"
checkbox input "true"
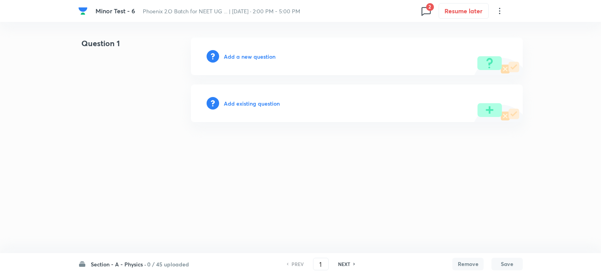
click at [430, 9] on span "2" at bounding box center [430, 7] width 8 height 8
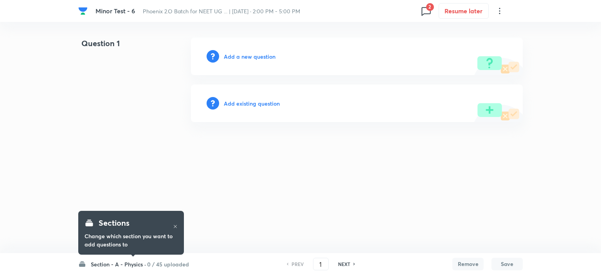
click at [428, 14] on icon at bounding box center [426, 11] width 13 height 13
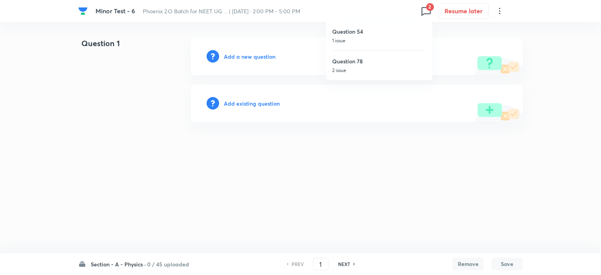
click at [252, 197] on div at bounding box center [300, 137] width 601 height 275
click at [162, 264] on h6 "0 / 45 uploaded" at bounding box center [168, 264] width 42 height 8
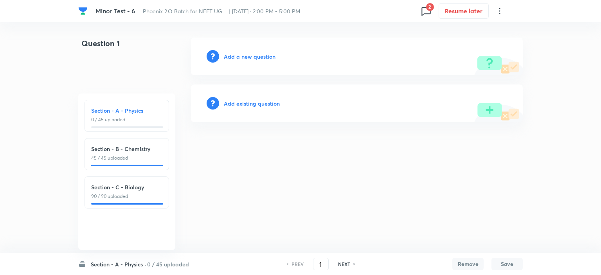
click at [133, 198] on p "90 / 90 uploaded" at bounding box center [126, 196] width 71 height 7
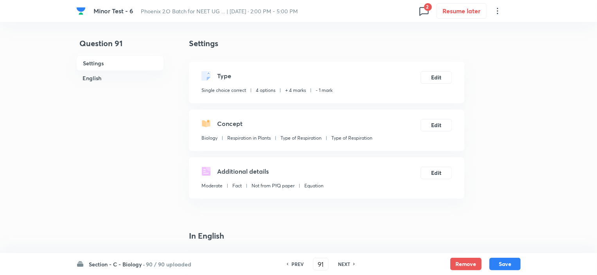
click at [347, 264] on h6 "NEXT" at bounding box center [344, 264] width 12 height 7
type input "92"
checkbox input "true"
click at [347, 264] on h6 "NEXT" at bounding box center [344, 264] width 12 height 7
type input "93"
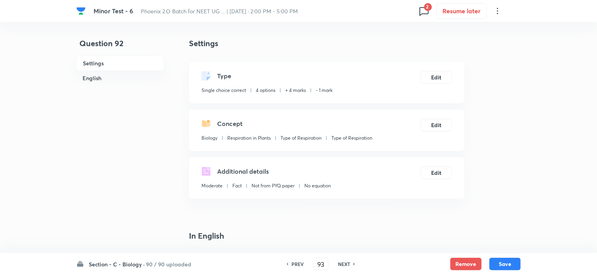
checkbox input "false"
checkbox input "true"
click at [347, 264] on h6 "NEXT" at bounding box center [344, 264] width 12 height 7
type input "94"
checkbox input "false"
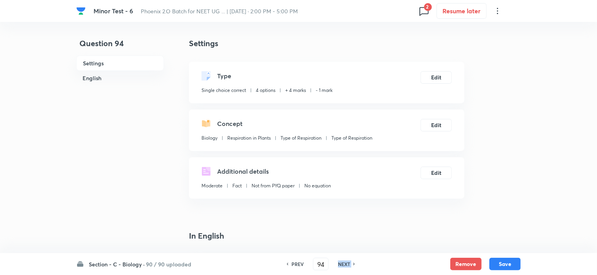
checkbox input "true"
click at [347, 264] on h6 "NEXT" at bounding box center [344, 264] width 12 height 7
type input "95"
checkbox input "false"
checkbox input "true"
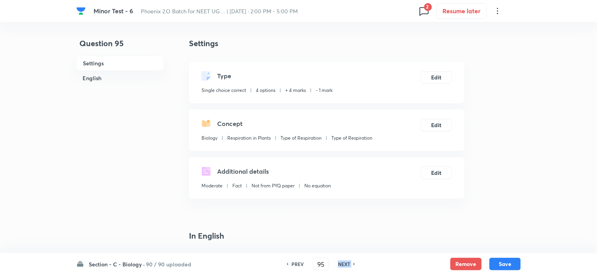
click at [347, 264] on h6 "NEXT" at bounding box center [344, 264] width 12 height 7
type input "96"
checkbox input "false"
checkbox input "true"
click at [347, 264] on h6 "NEXT" at bounding box center [344, 264] width 12 height 7
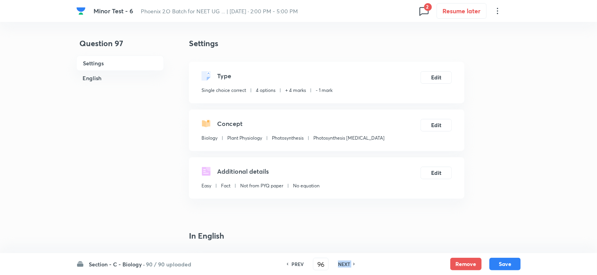
type input "97"
checkbox input "false"
checkbox input "true"
click at [347, 264] on h6 "NEXT" at bounding box center [344, 264] width 12 height 7
type input "98"
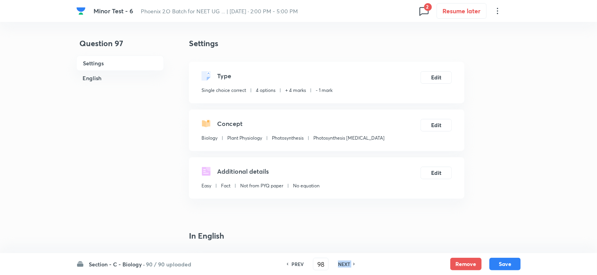
checkbox input "false"
checkbox input "true"
click at [347, 264] on h6 "NEXT" at bounding box center [344, 264] width 12 height 7
type input "99"
checkbox input "false"
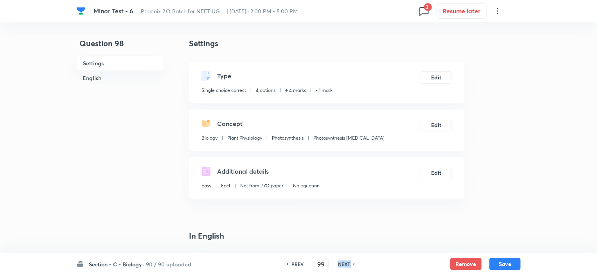
checkbox input "true"
click at [347, 264] on h6 "NEXT" at bounding box center [344, 264] width 12 height 7
type input "100"
checkbox input "false"
checkbox input "true"
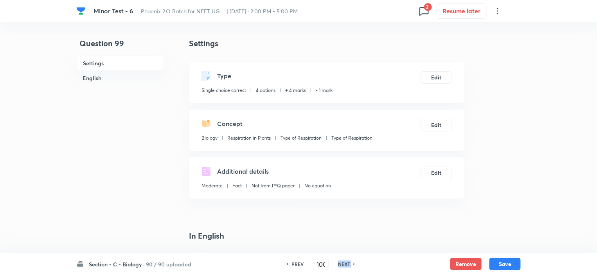
click at [347, 264] on h6 "NEXT" at bounding box center [344, 264] width 12 height 7
type input "101"
checkbox input "false"
checkbox input "true"
click at [347, 264] on h6 "NEXT" at bounding box center [344, 264] width 12 height 7
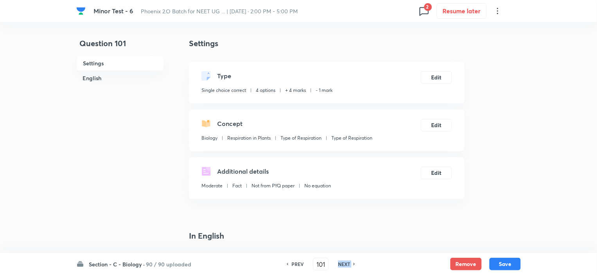
type input "102"
checkbox input "false"
checkbox input "true"
click at [347, 264] on h6 "NEXT" at bounding box center [344, 264] width 12 height 7
type input "103"
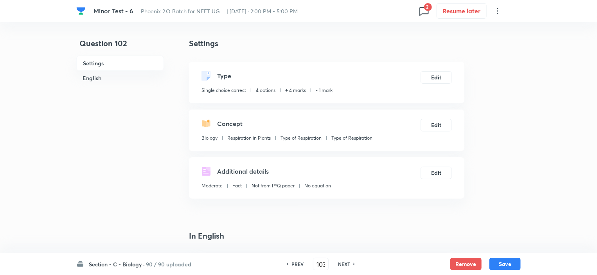
checkbox input "true"
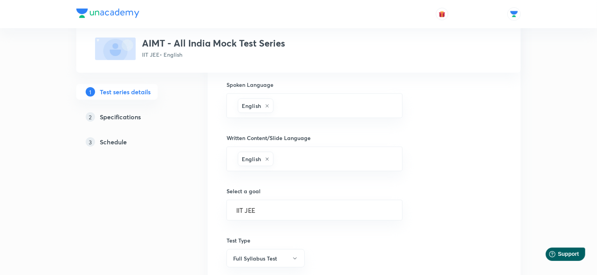
scroll to position [391, 0]
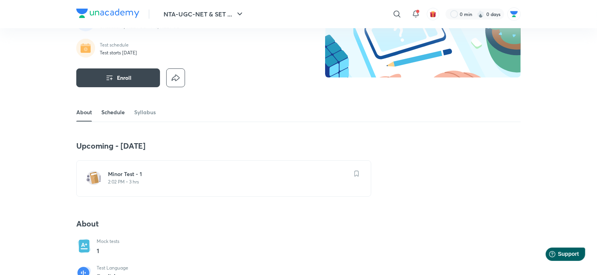
click at [122, 112] on link "Schedule" at bounding box center [112, 112] width 23 height 19
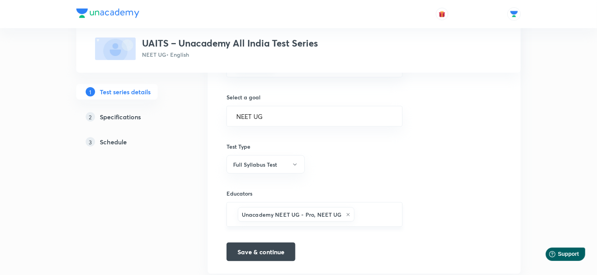
scroll to position [490, 0]
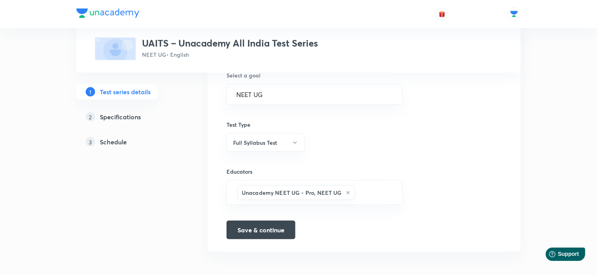
click at [118, 120] on h5 "Specifications" at bounding box center [120, 116] width 41 height 9
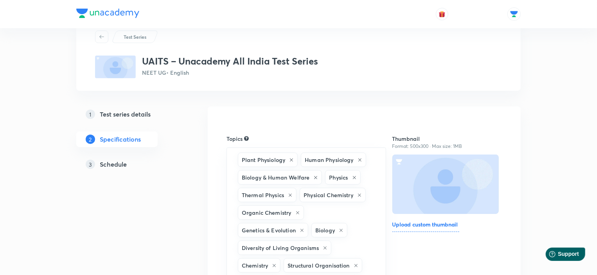
scroll to position [463, 0]
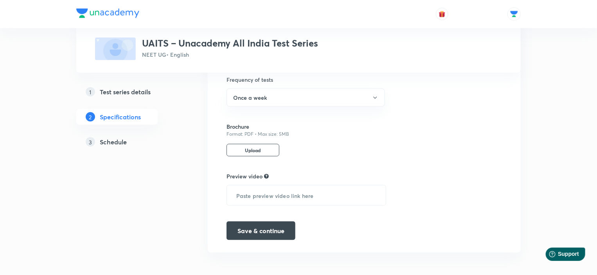
click at [125, 95] on h5 "Test series details" at bounding box center [125, 91] width 51 height 9
